Goal: Use online tool/utility: Utilize a website feature to perform a specific function

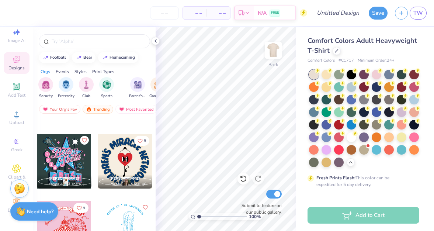
scroll to position [15163, 0]
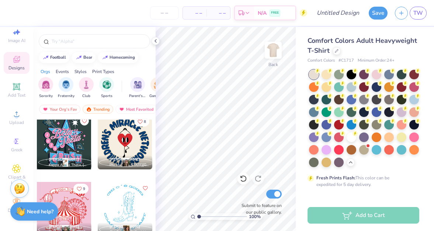
click at [143, 142] on div at bounding box center [125, 142] width 55 height 55
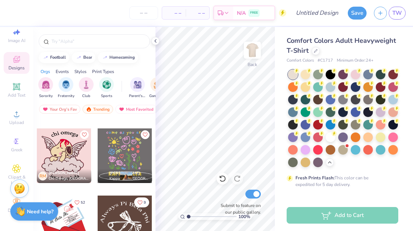
scroll to position [17560, 0]
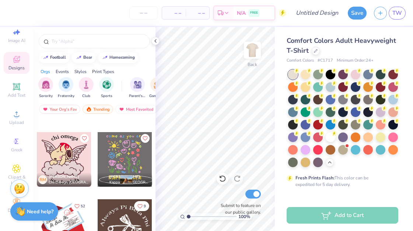
click at [118, 155] on div at bounding box center [125, 159] width 55 height 55
click at [117, 147] on div at bounding box center [125, 159] width 55 height 55
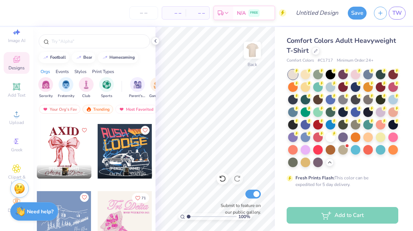
click at [219, 103] on div "– – Per Item – – Total Est. Delivery N/A FREE Design Title Save TW Image AI Des…" at bounding box center [206, 115] width 413 height 231
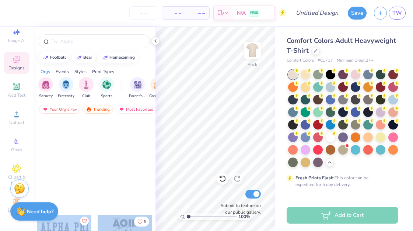
scroll to position [17798, 0]
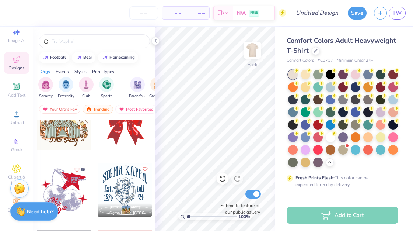
click at [53, 44] on input "text" at bounding box center [98, 41] width 94 height 7
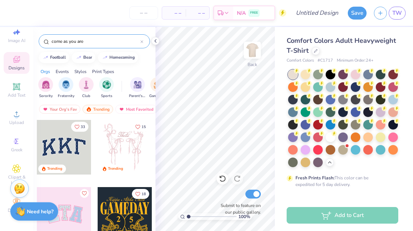
type input "come as you are"
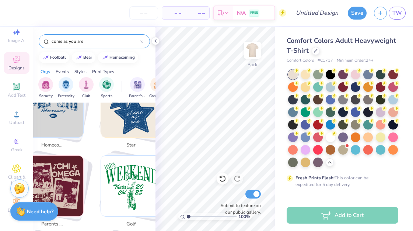
scroll to position [0, 0]
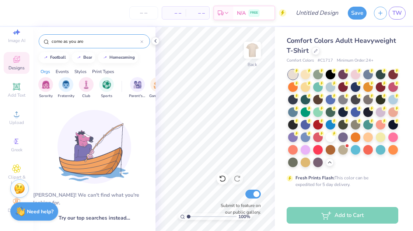
drag, startPoint x: 95, startPoint y: 38, endPoint x: 30, endPoint y: 38, distance: 64.5
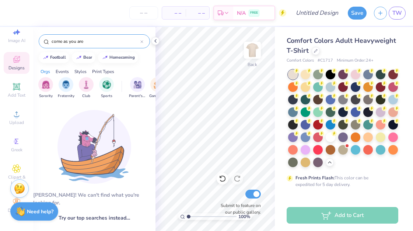
click at [30, 38] on div "– – Per Item – – Total Est. Delivery N/A FREE Design Title Save TW Image AI Des…" at bounding box center [206, 115] width 413 height 231
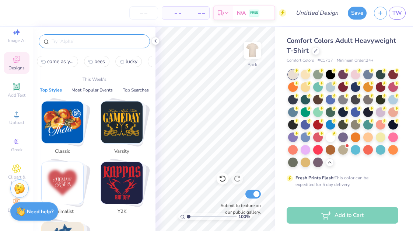
click at [22, 90] on div "Add Text" at bounding box center [17, 90] width 26 height 22
click at [17, 64] on div "Designs" at bounding box center [17, 63] width 26 height 22
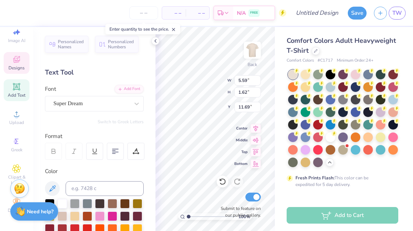
click at [18, 63] on icon at bounding box center [16, 59] width 9 height 9
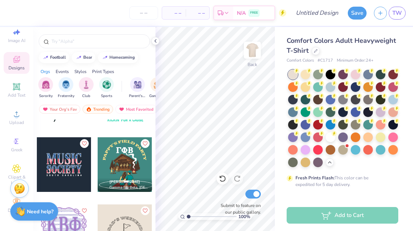
scroll to position [7427, 0]
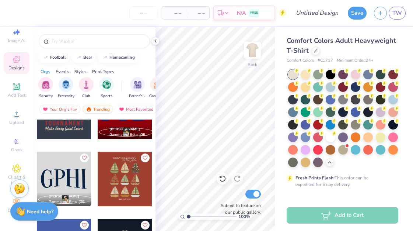
scroll to position [8621, 0]
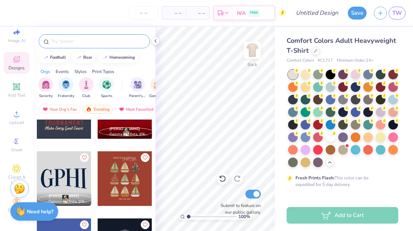
click at [72, 39] on input "text" at bounding box center [98, 41] width 94 height 7
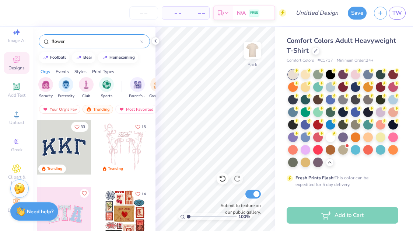
type input "flower"
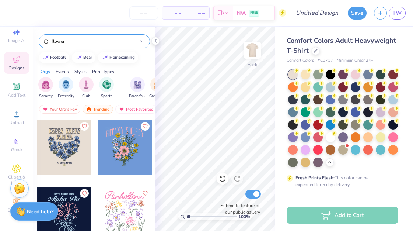
scroll to position [511, 0]
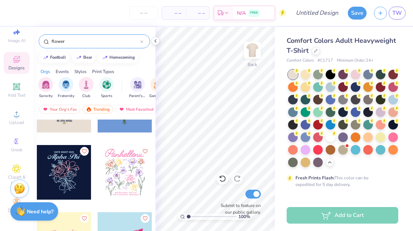
click at [134, 165] on div at bounding box center [125, 172] width 55 height 55
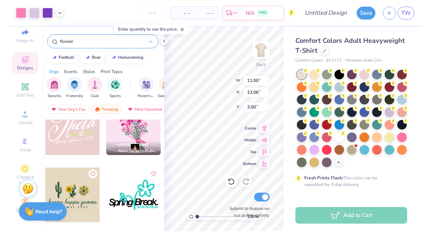
scroll to position [3016, 0]
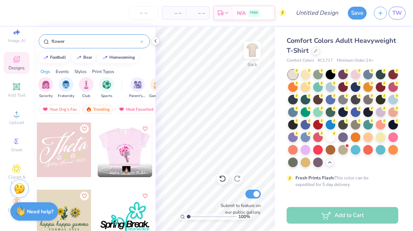
click at [128, 150] on div at bounding box center [124, 149] width 55 height 55
